Goal: Ask a question

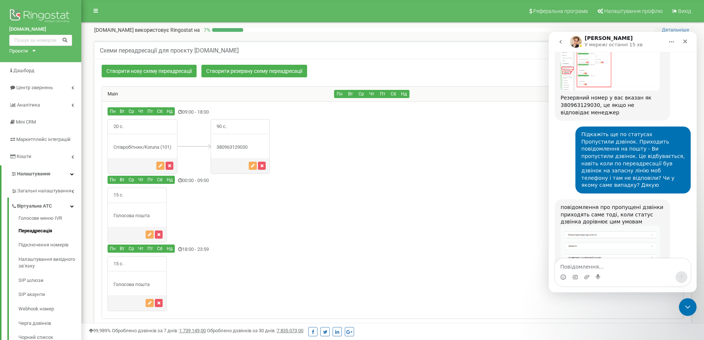
click at [623, 225] on img "Volodymyr каже…" at bounding box center [610, 260] width 99 height 71
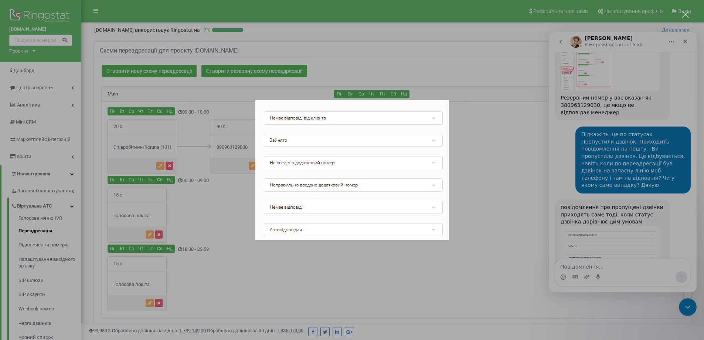
scroll to position [0, 0]
click at [583, 266] on div "Месенджер Intercom" at bounding box center [352, 170] width 704 height 340
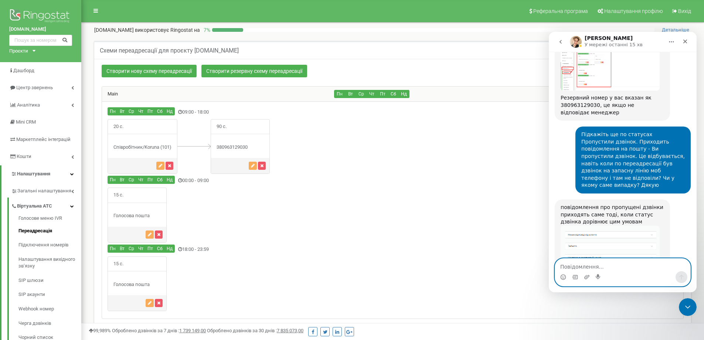
click at [590, 269] on textarea "Повідомлення..." at bounding box center [622, 264] width 135 height 13
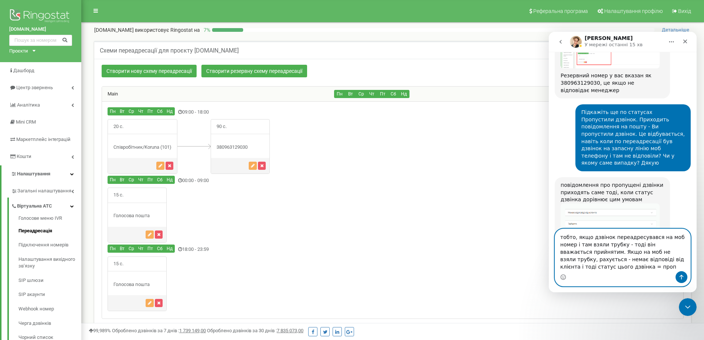
scroll to position [773, 0]
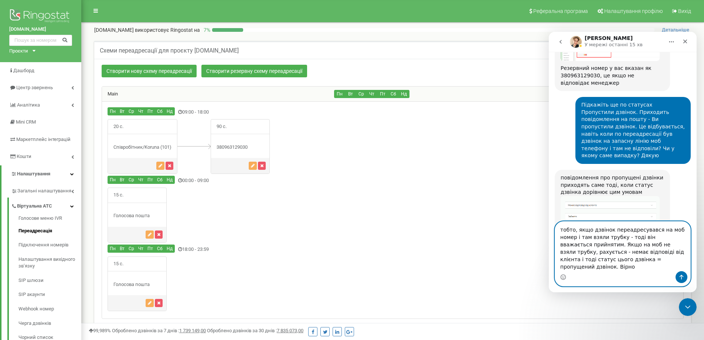
type textarea "тобто, якщо дзвінок переадресувався на моб номер і там взяли трубку - тоді він …"
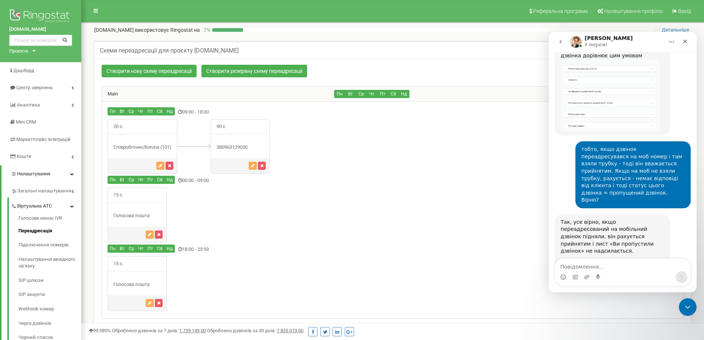
scroll to position [910, 0]
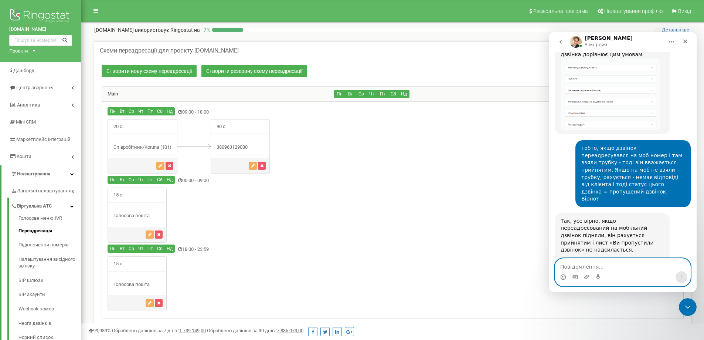
click at [608, 267] on textarea "Повідомлення..." at bounding box center [622, 264] width 135 height 13
type textarea "+"
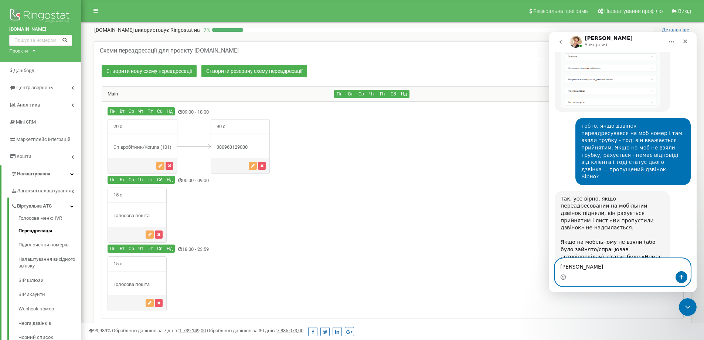
type textarea "[PERSON_NAME]"
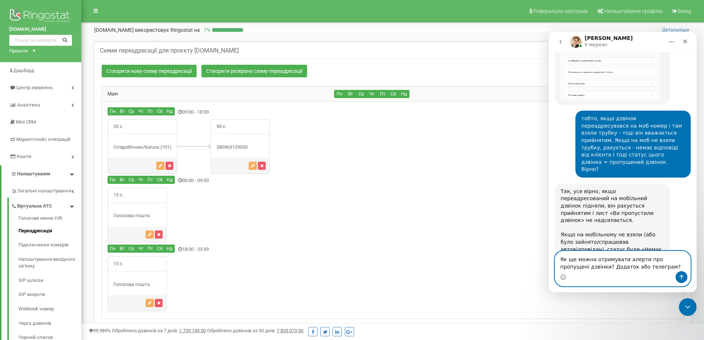
click at [581, 267] on textarea "Як ще можна отримувати алерти про пропущені дзвінки? Додаток або телеграм?" at bounding box center [622, 261] width 135 height 20
type textarea "Як ще можна отримувати алерти про пропущені дзвінки? Можливо додаток або телегр…"
drag, startPoint x: 682, startPoint y: 276, endPoint x: 685, endPoint y: 263, distance: 13.1
click at [682, 276] on icon "Надіслати повідомлення…" at bounding box center [682, 277] width 4 height 5
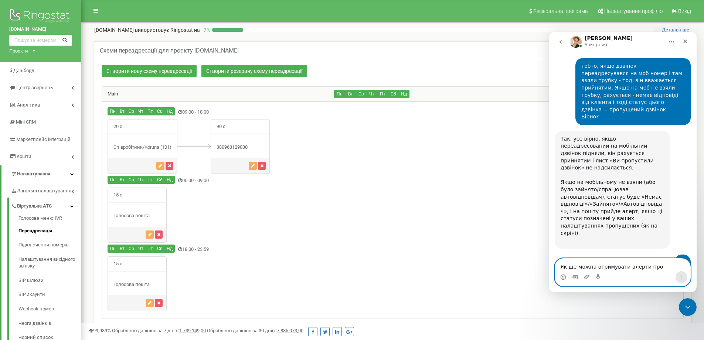
scroll to position [1007, 0]
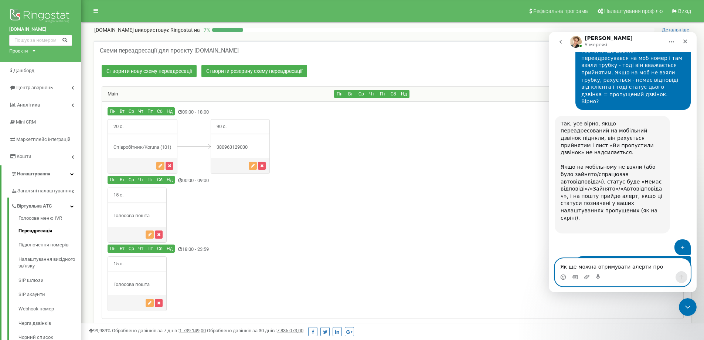
click at [617, 266] on textarea "Як ще можна отримувати алерти про пропущені дзвінки? Можливо додаток або телегр…" at bounding box center [622, 264] width 135 height 13
type textarea "дякую"
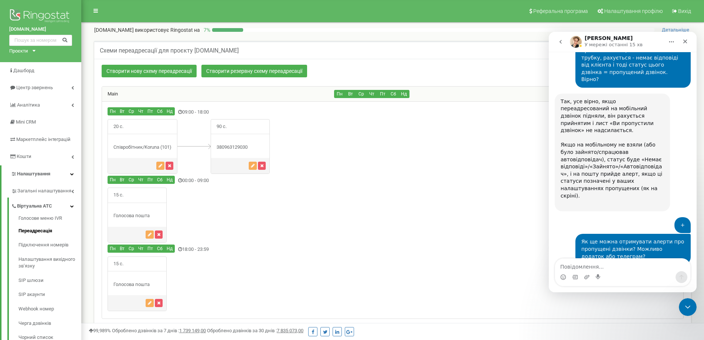
click at [608, 297] on link "Налаштування відправки пропущених дзвінків до Telegram" at bounding box center [606, 303] width 91 height 13
